Goal: Check status: Check status

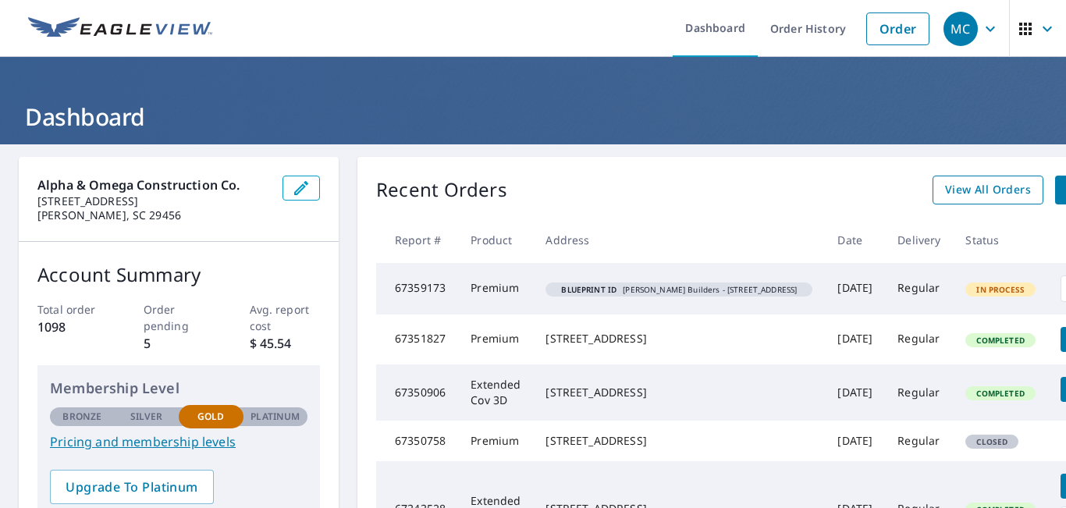
click at [945, 183] on span "View All Orders" at bounding box center [988, 190] width 86 height 20
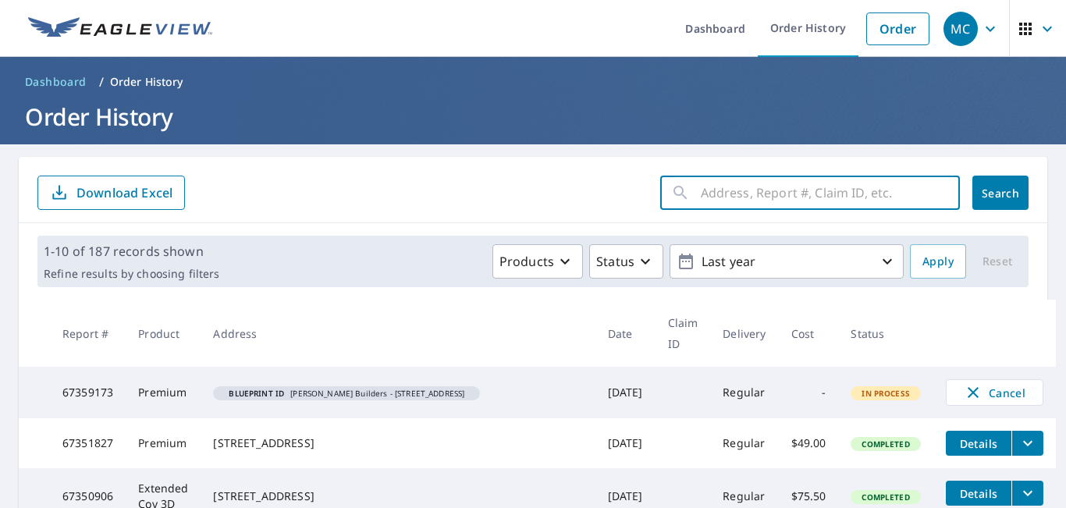
click at [890, 190] on input "text" at bounding box center [830, 193] width 259 height 44
type input "[PERSON_NAME]"
click at [1005, 202] on button "Search" at bounding box center [1001, 193] width 56 height 34
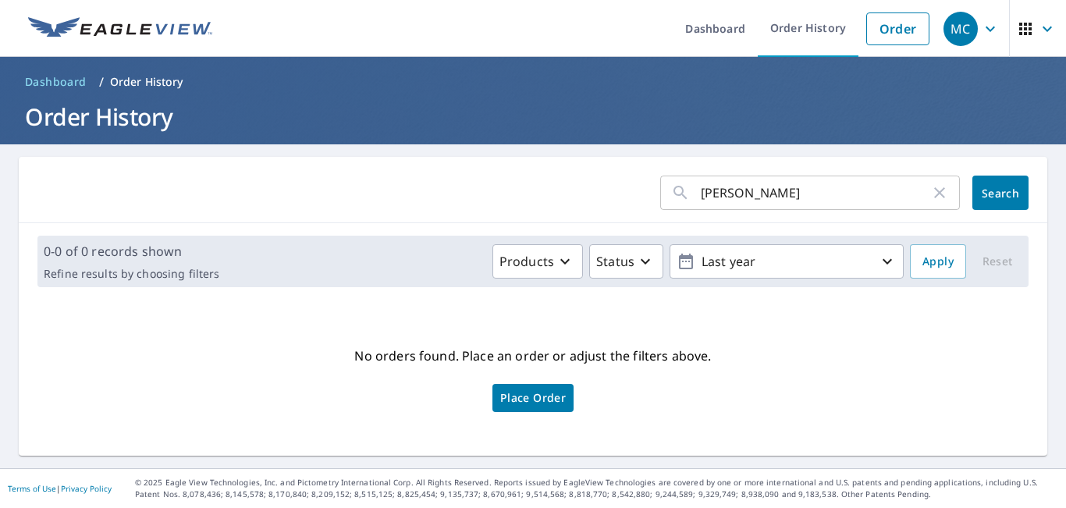
click at [761, 201] on input "[PERSON_NAME]" at bounding box center [815, 193] width 229 height 44
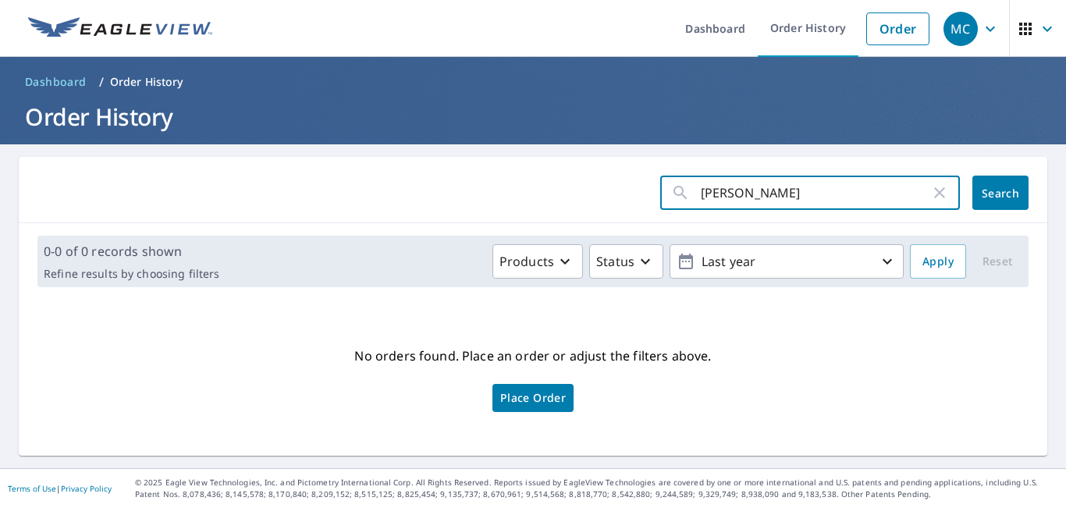
drag, startPoint x: 715, startPoint y: 194, endPoint x: 675, endPoint y: 208, distance: 42.2
click at [677, 207] on div "[PERSON_NAME] ​" at bounding box center [810, 193] width 300 height 34
type input "404 [PERSON_NAME]"
click at [985, 194] on span "Search" at bounding box center [1000, 193] width 31 height 15
